Goal: Transaction & Acquisition: Purchase product/service

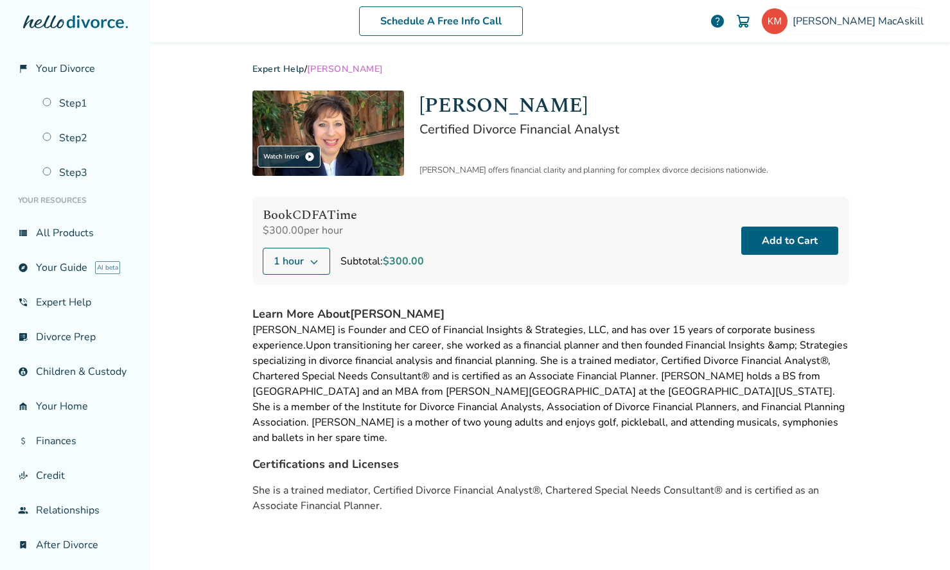
click at [317, 261] on button "1 hour" at bounding box center [296, 261] width 67 height 27
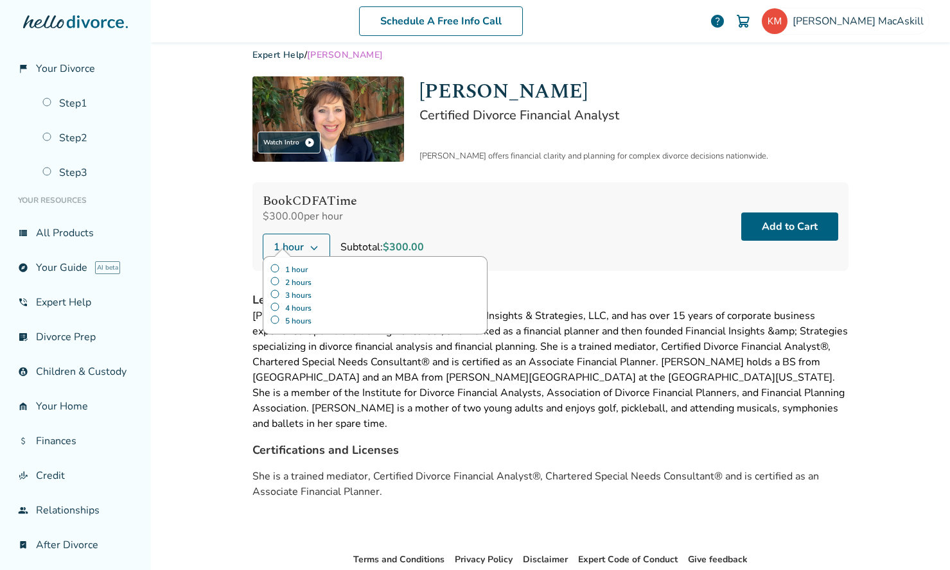
scroll to position [1, 0]
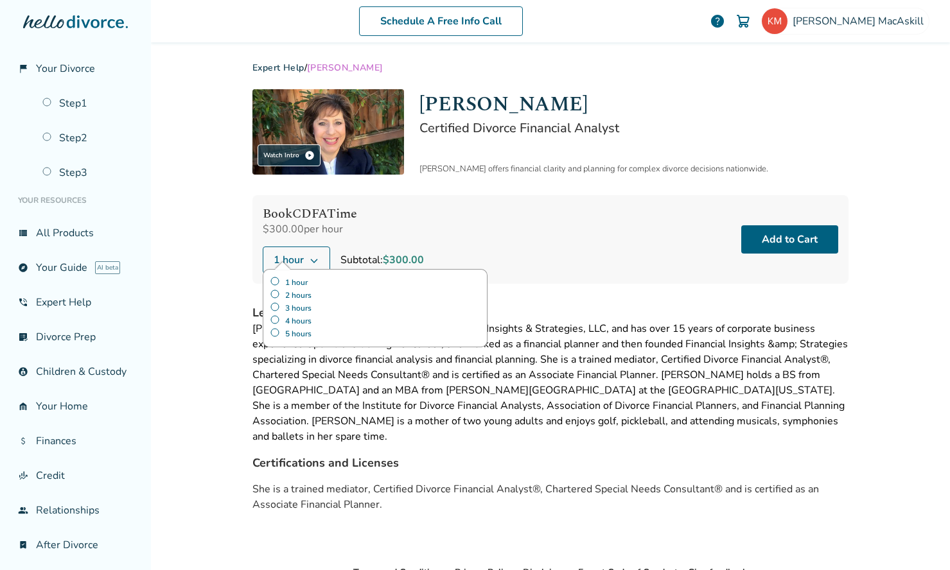
click at [477, 239] on div "Book CDFA Time $300.00 per hour 1 hour 1 hour 2 hours 3 hours 4 hours 5 hours S…" at bounding box center [550, 239] width 596 height 89
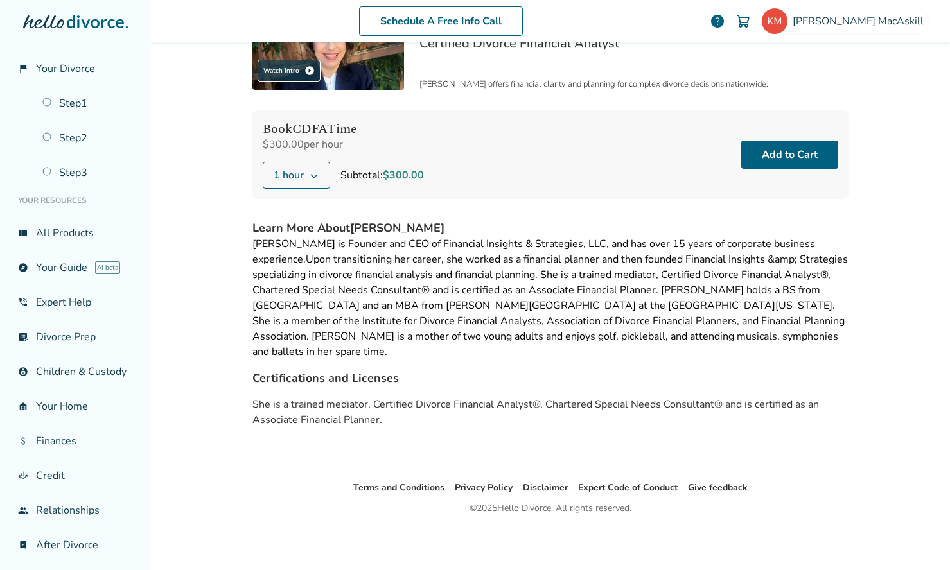
scroll to position [0, 0]
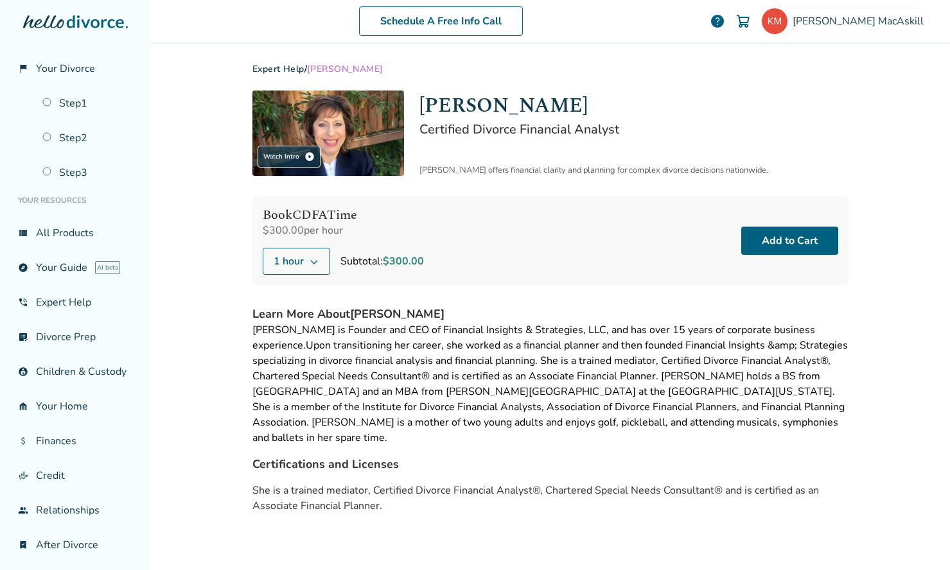
click at [479, 131] on h2 "Certified Divorce Financial Analyst" at bounding box center [633, 129] width 429 height 17
click at [798, 239] on button "Add to Cart" at bounding box center [789, 241] width 97 height 28
click at [627, 249] on div "Book CDFA Time $300.00 per hour 1 hour Subtotal: $300.00 Add to Cart" at bounding box center [550, 241] width 596 height 89
click at [725, 21] on span "help" at bounding box center [717, 20] width 15 height 15
click at [509, 21] on link "Schedule A Free Info Call" at bounding box center [441, 21] width 164 height 30
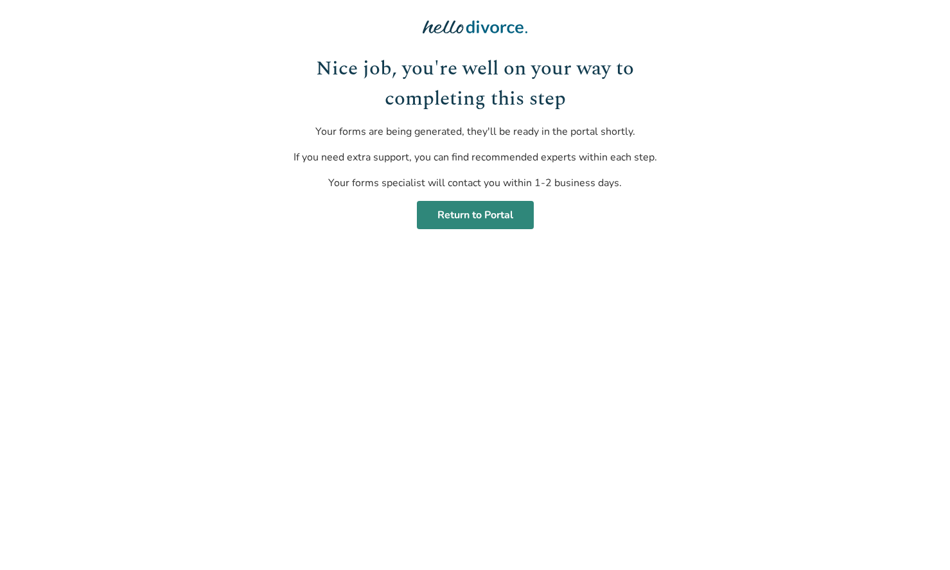
click at [507, 216] on link "Return to Portal" at bounding box center [475, 215] width 117 height 28
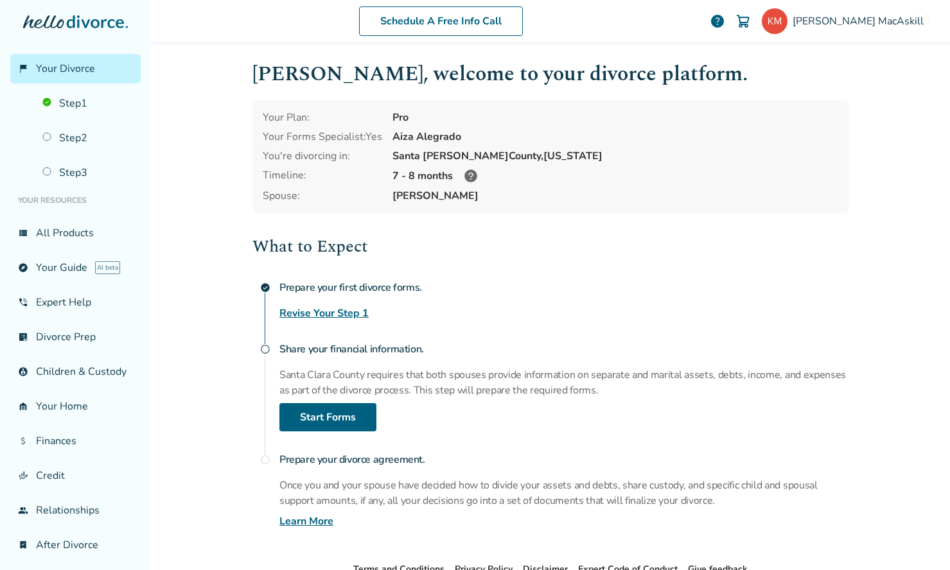
scroll to position [6, 0]
click at [345, 308] on link "Revise Your Step 1" at bounding box center [323, 311] width 89 height 15
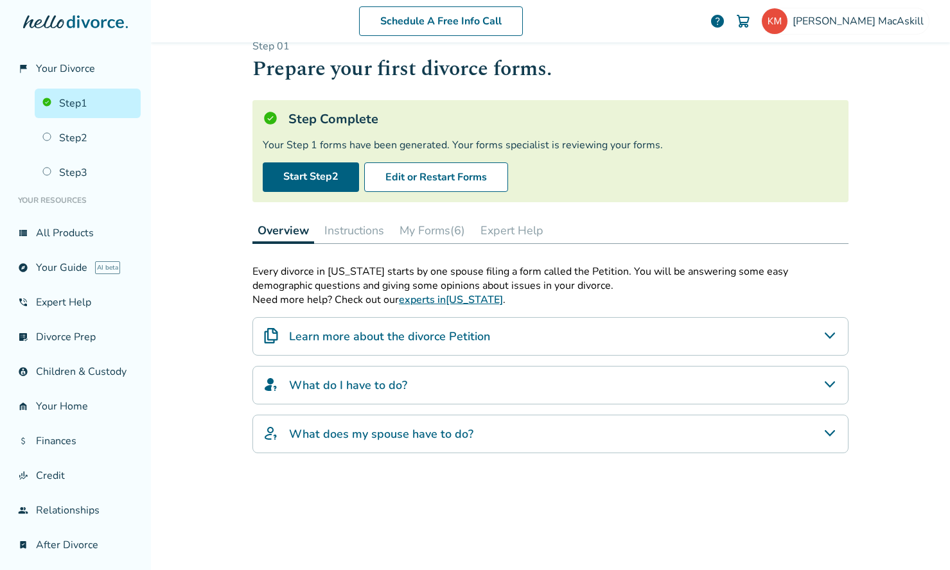
scroll to position [25, 0]
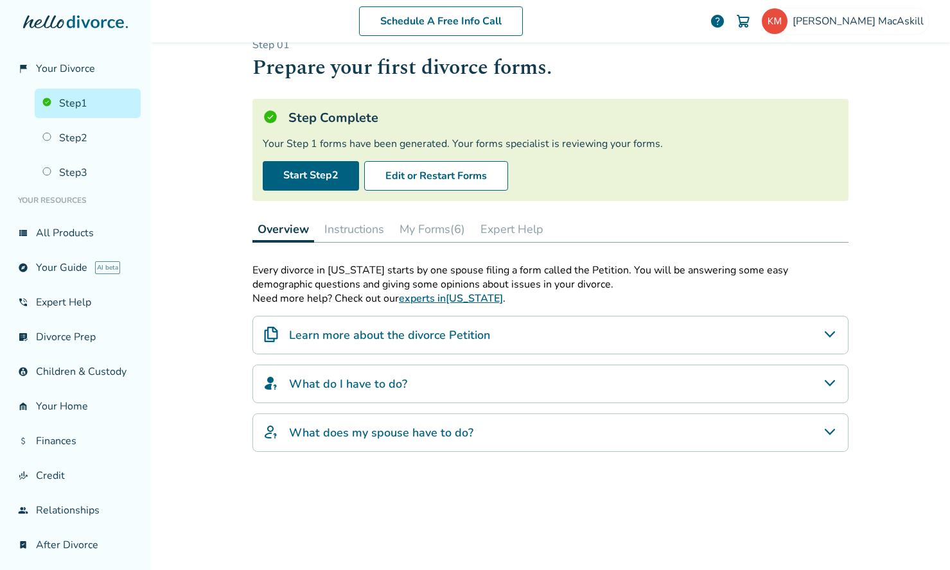
click at [437, 233] on button "My Forms (6)" at bounding box center [432, 229] width 76 height 26
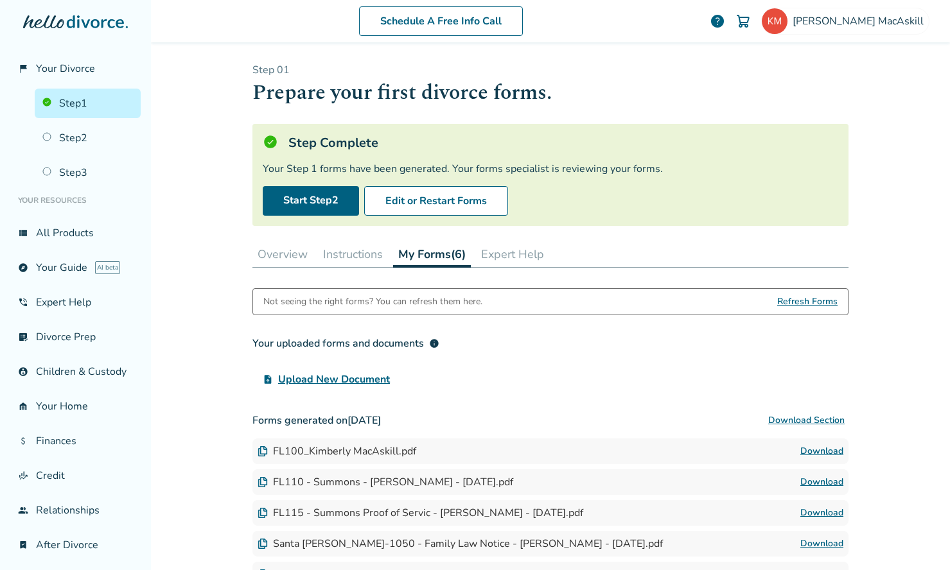
click at [351, 256] on button "Instructions" at bounding box center [353, 255] width 70 height 26
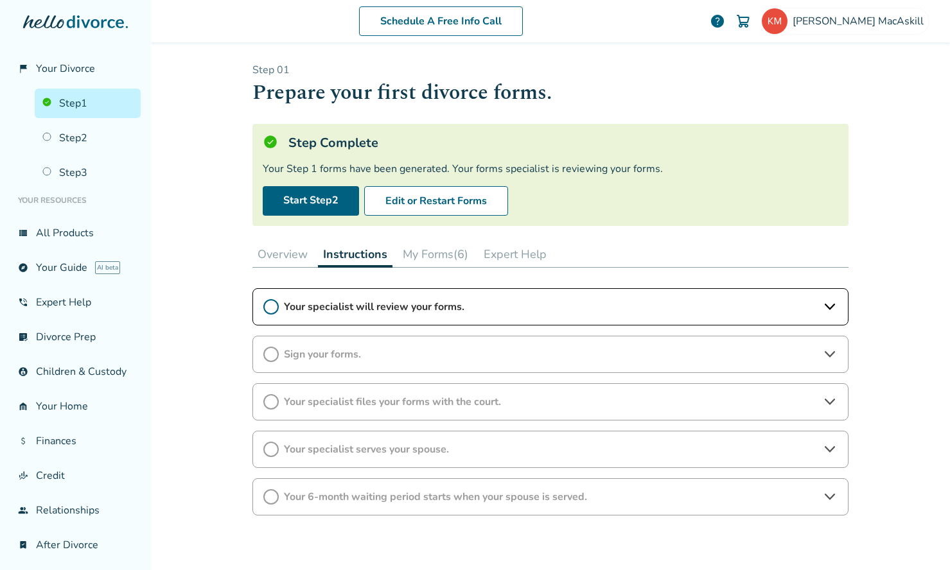
click at [485, 310] on span "Your specialist will review your forms." at bounding box center [550, 307] width 533 height 14
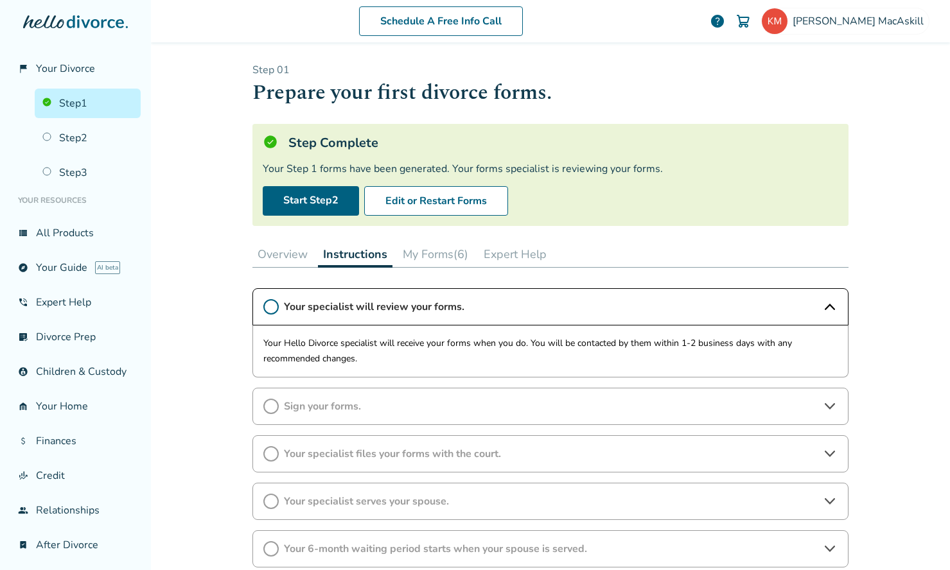
click at [286, 252] on button "Overview" at bounding box center [282, 255] width 60 height 26
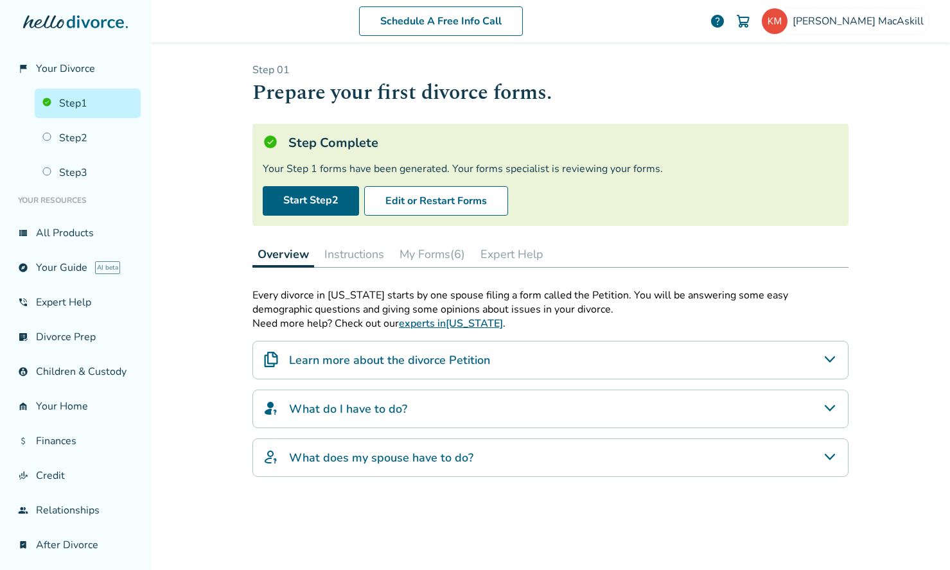
click at [344, 262] on button "Instructions" at bounding box center [354, 255] width 70 height 26
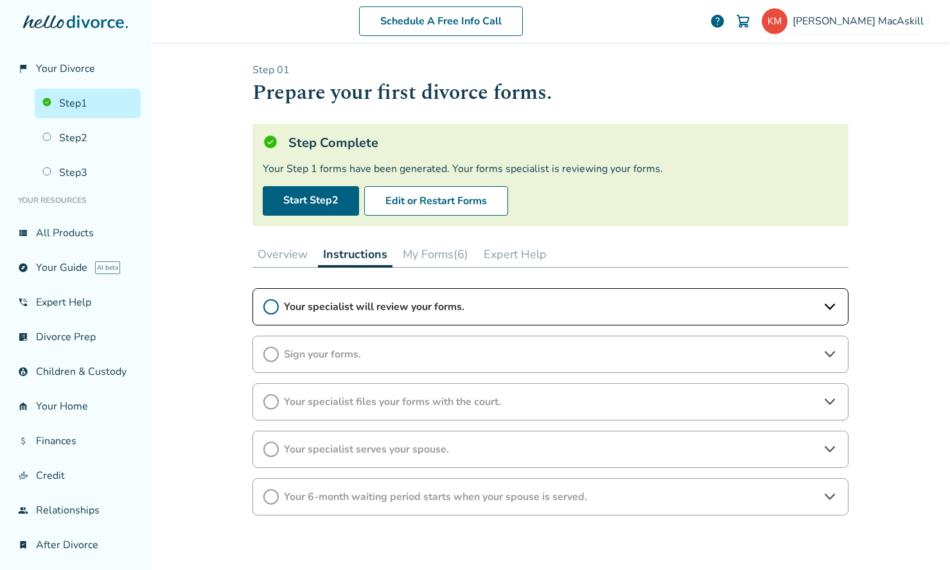
click at [548, 453] on span "Your specialist serves your spouse." at bounding box center [550, 450] width 533 height 14
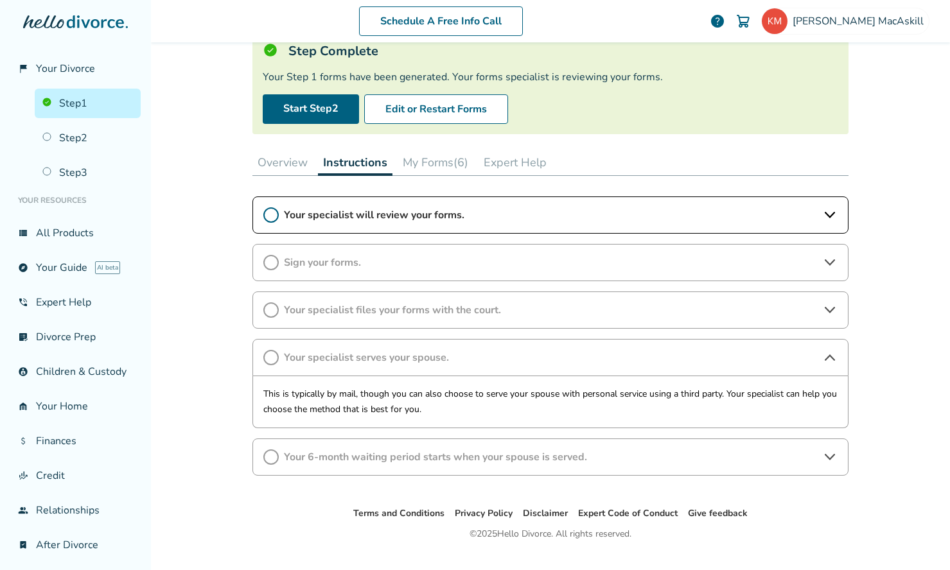
scroll to position [113, 0]
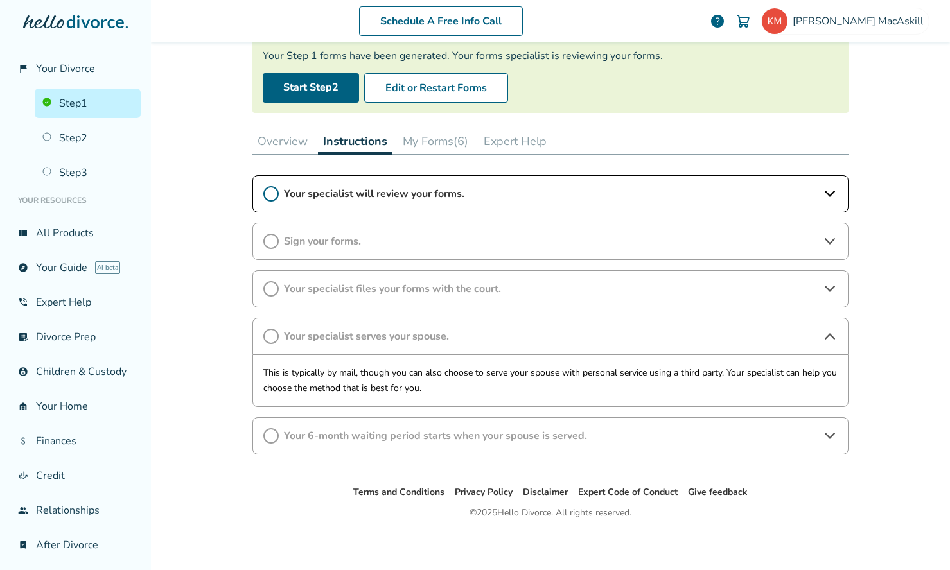
click at [679, 438] on span "Your 6-month waiting period starts when your spouse is served." at bounding box center [550, 436] width 533 height 14
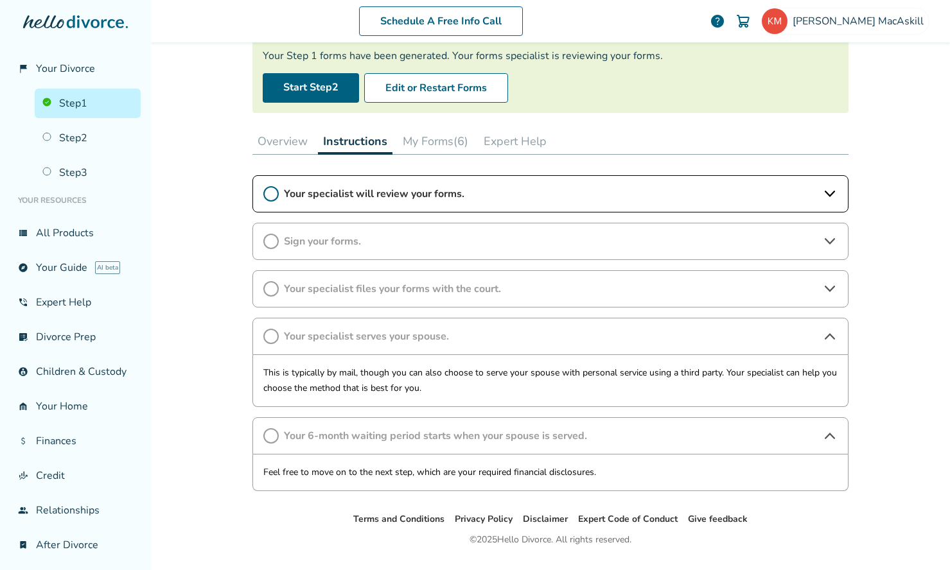
click at [679, 438] on span "Your 6-month waiting period starts when your spouse is served." at bounding box center [550, 436] width 533 height 14
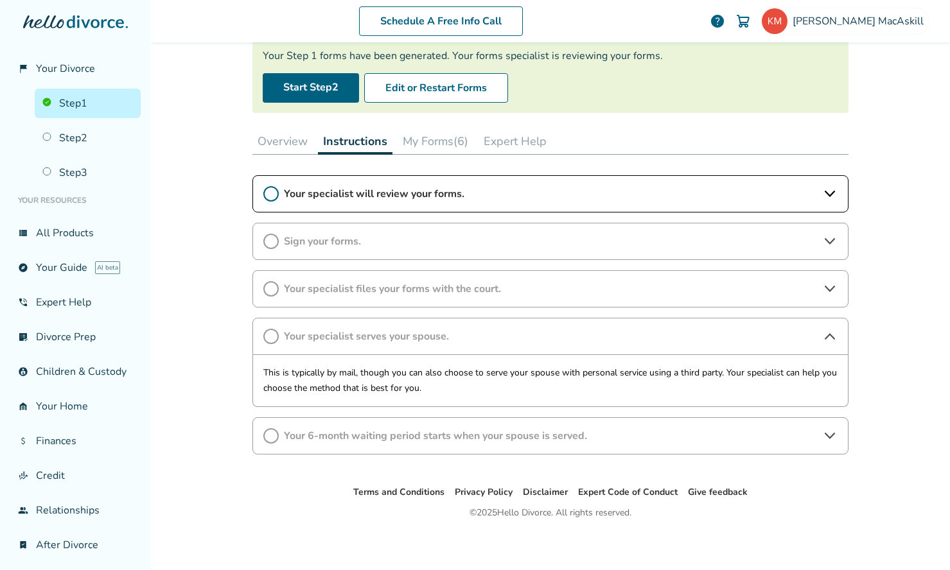
scroll to position [0, 0]
